Goal: Information Seeking & Learning: Find specific fact

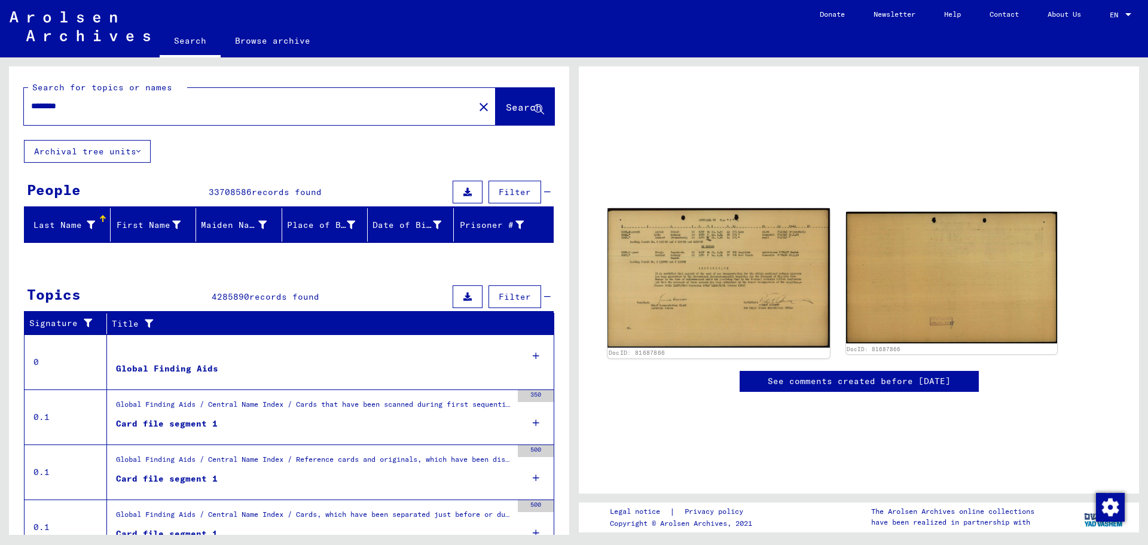
click at [749, 274] on img at bounding box center [718, 277] width 222 height 139
click at [729, 230] on img at bounding box center [718, 277] width 222 height 139
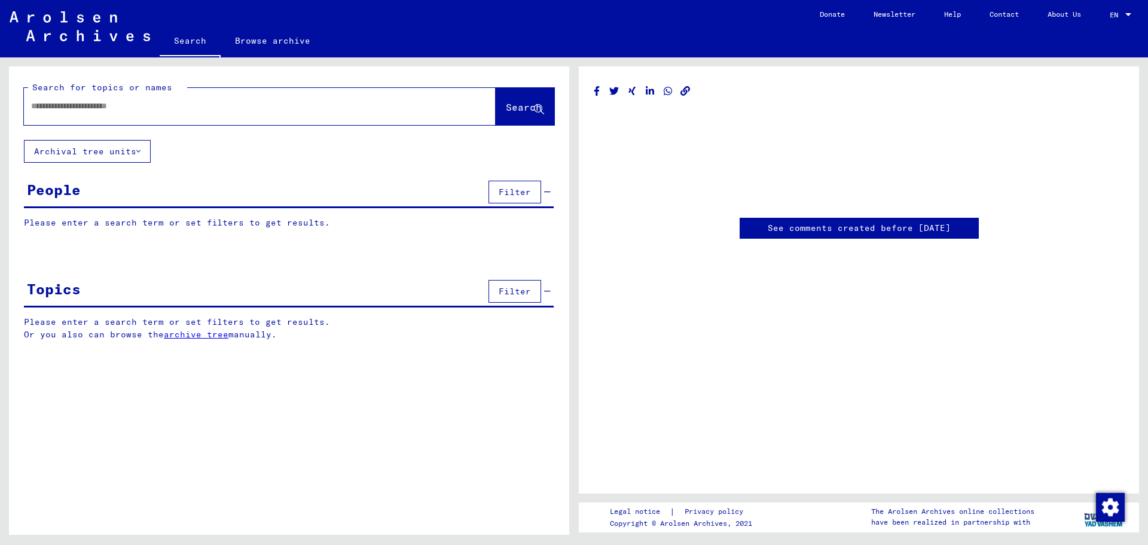
type input "********"
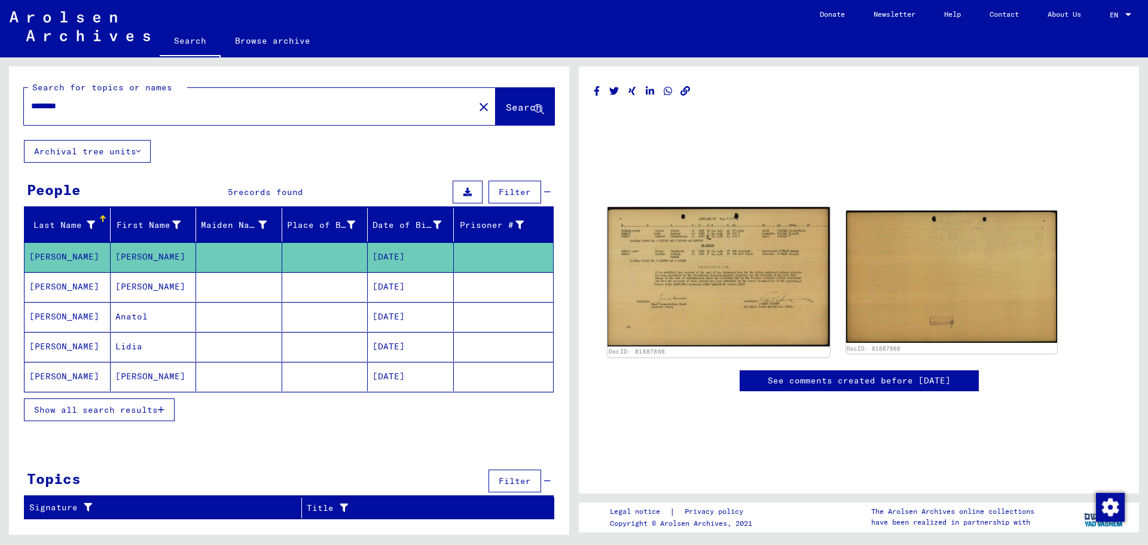
click at [780, 277] on img at bounding box center [718, 276] width 222 height 139
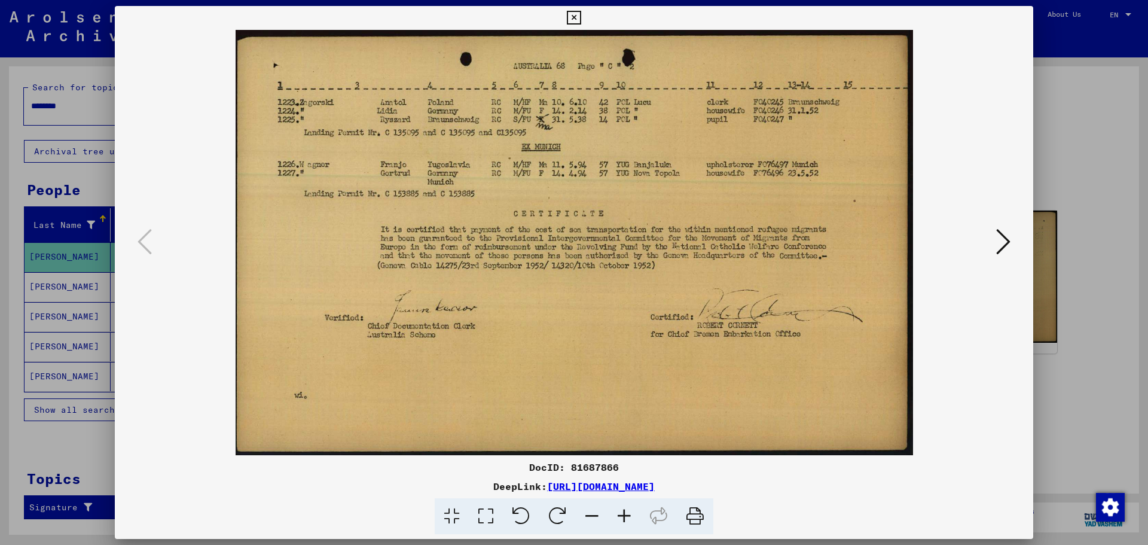
click at [621, 511] on icon at bounding box center [624, 516] width 32 height 36
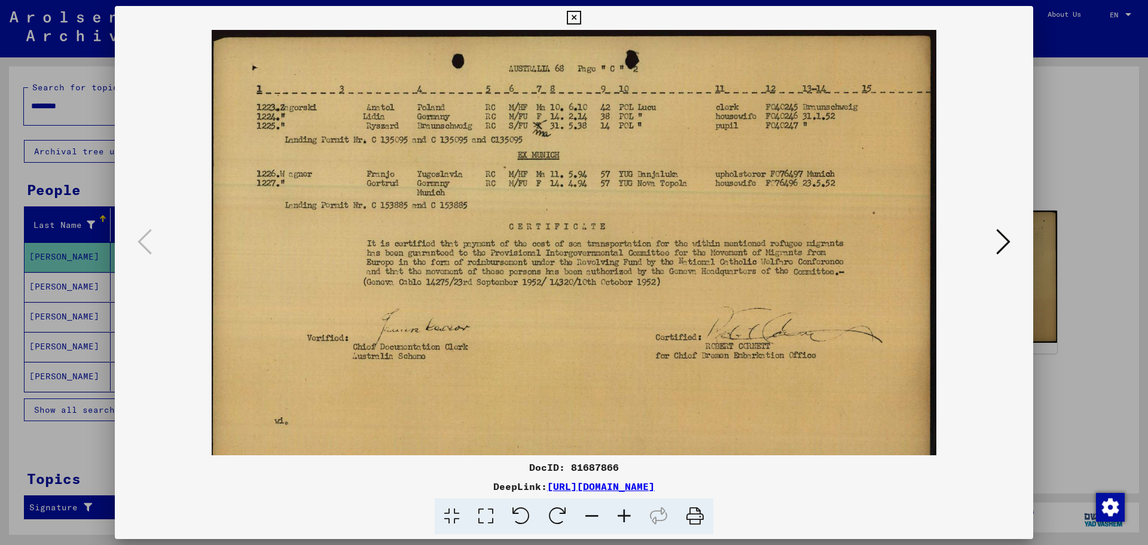
click at [621, 511] on icon at bounding box center [624, 516] width 32 height 36
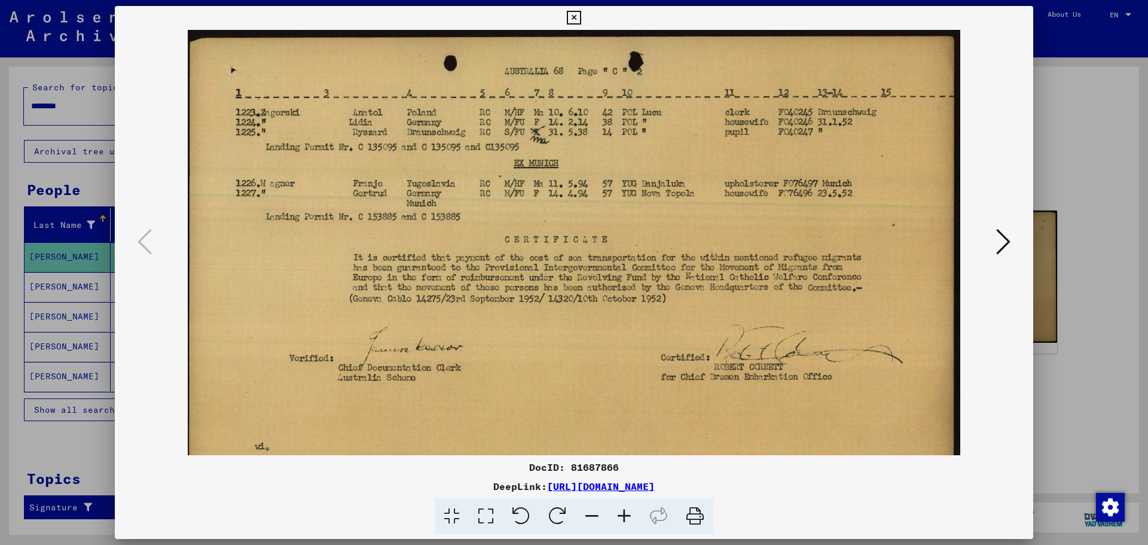
click at [621, 511] on icon at bounding box center [624, 516] width 32 height 36
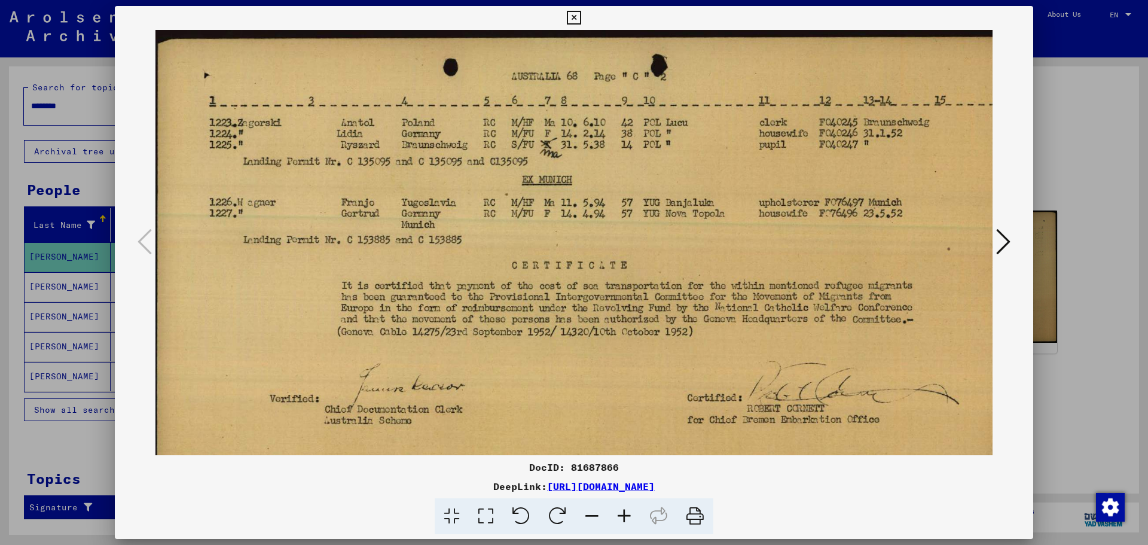
click at [621, 511] on icon at bounding box center [624, 516] width 32 height 36
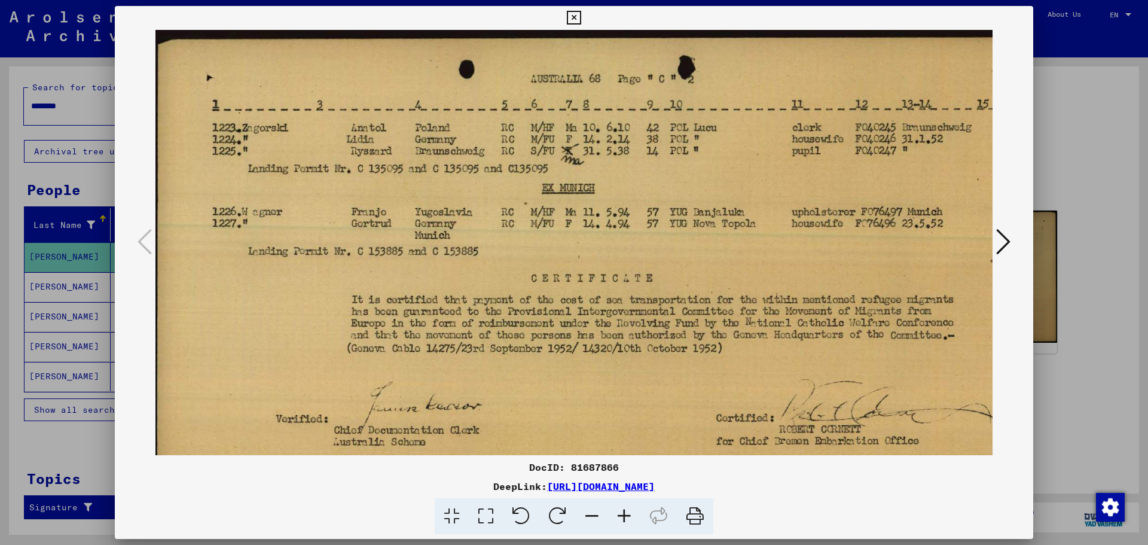
click at [621, 511] on icon at bounding box center [624, 516] width 32 height 36
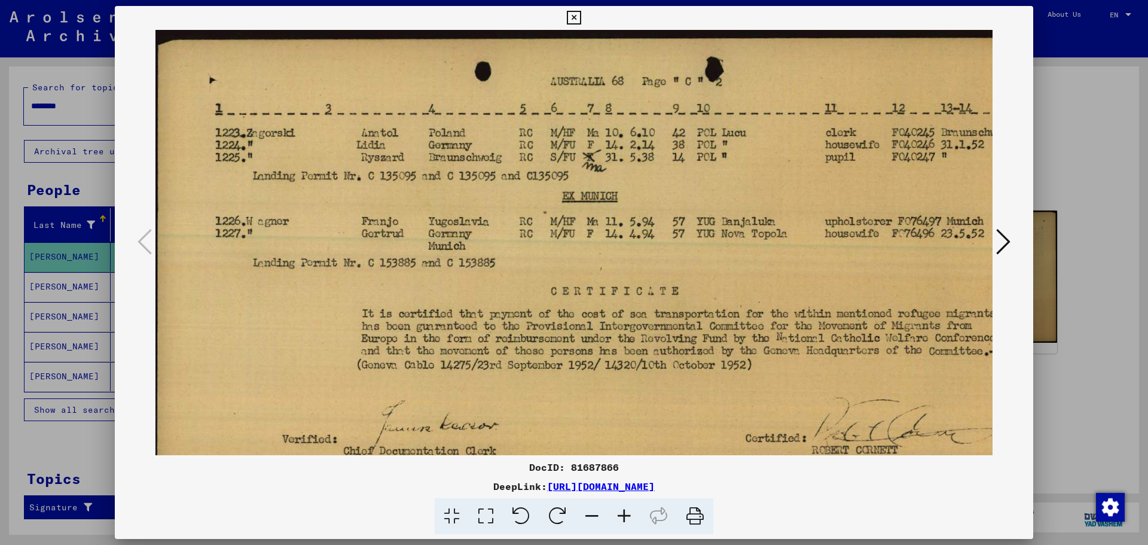
click at [621, 511] on icon at bounding box center [624, 516] width 32 height 36
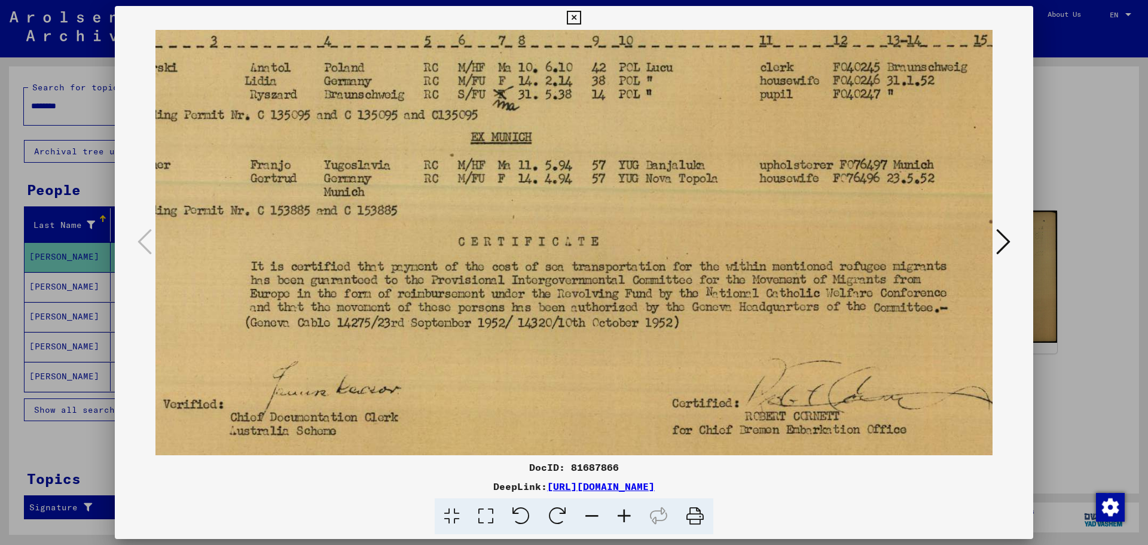
scroll to position [100, 128]
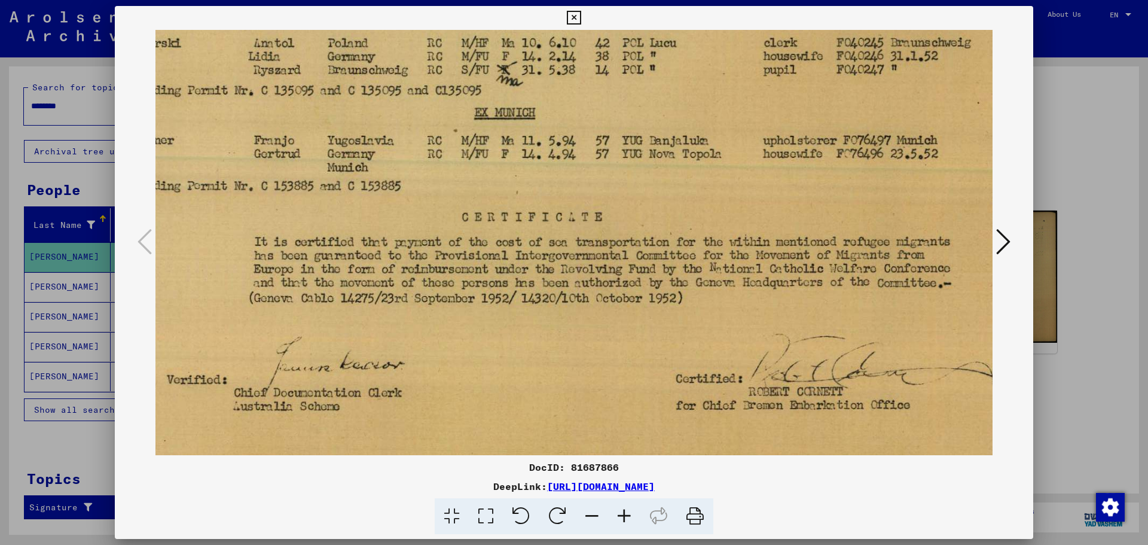
drag, startPoint x: 689, startPoint y: 291, endPoint x: 512, endPoint y: 218, distance: 191.7
click at [512, 218] on img at bounding box center [557, 262] width 1058 height 664
click at [997, 235] on icon at bounding box center [1003, 241] width 14 height 29
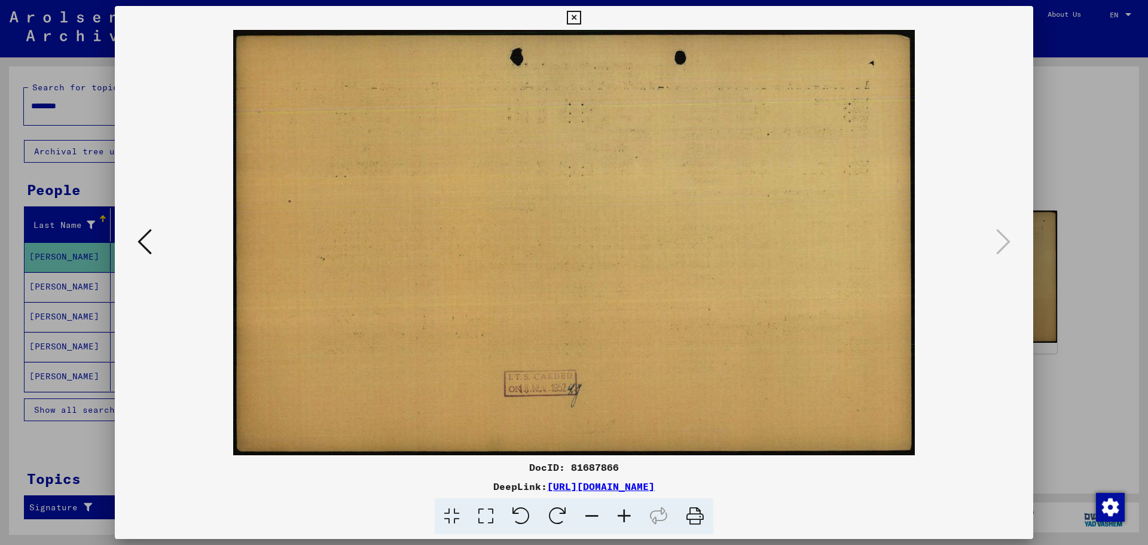
click at [139, 245] on icon at bounding box center [145, 241] width 14 height 29
